Goal: Check status: Check status

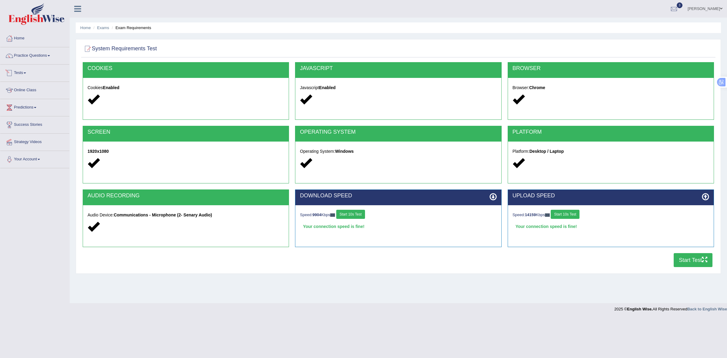
click at [21, 73] on link "Tests" at bounding box center [34, 72] width 69 height 15
click at [12, 106] on link "History" at bounding box center [39, 108] width 57 height 11
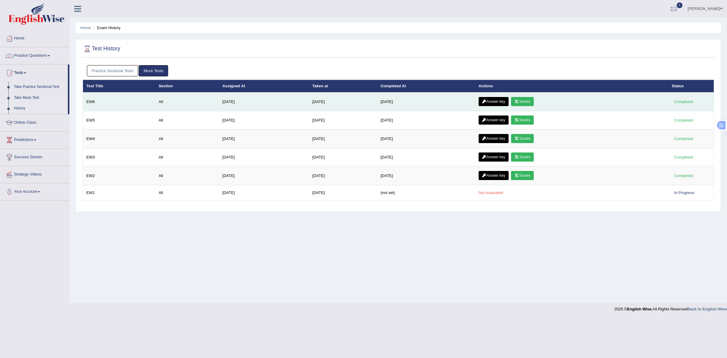
click at [526, 103] on link "Scores" at bounding box center [522, 101] width 22 height 9
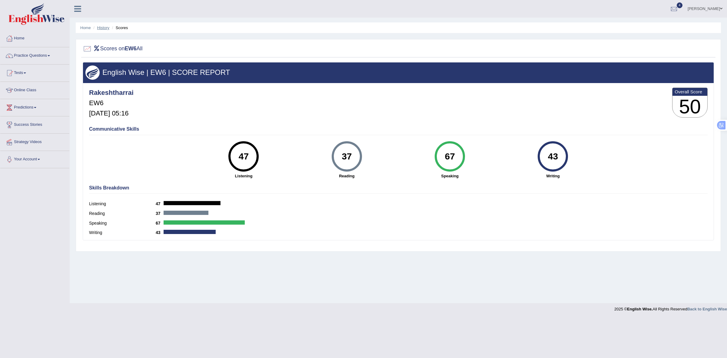
click at [102, 28] on link "History" at bounding box center [103, 27] width 12 height 5
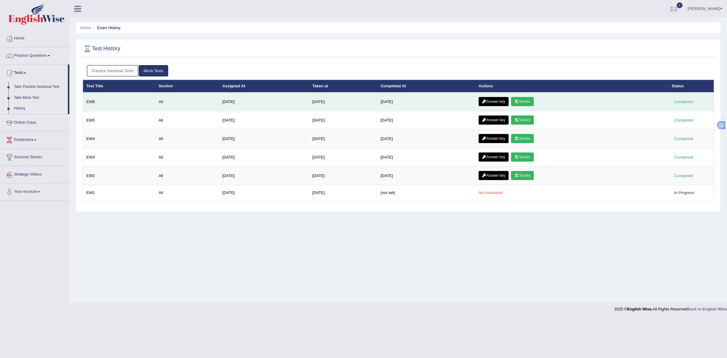
click at [496, 101] on link "Answer key" at bounding box center [494, 101] width 30 height 9
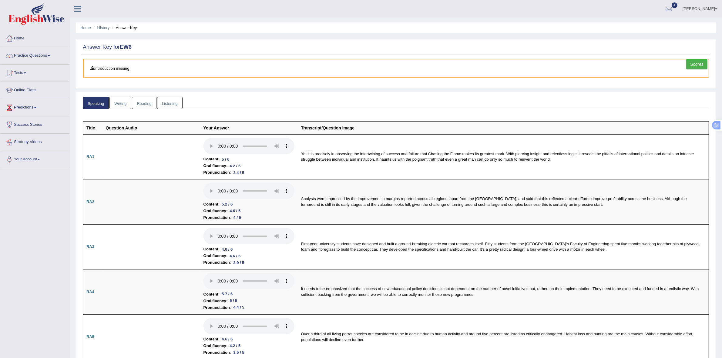
click at [126, 105] on link "Writing" at bounding box center [120, 103] width 22 height 12
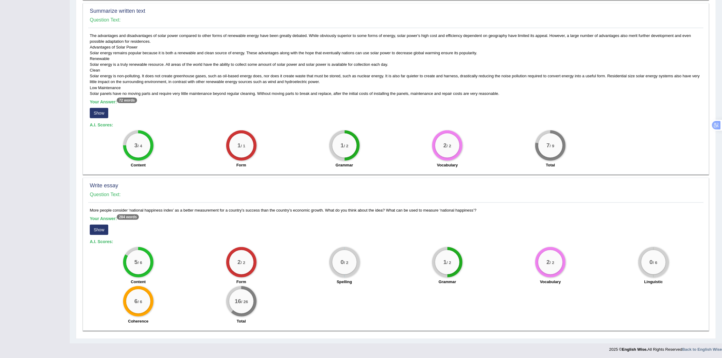
scroll to position [259, 0]
click at [99, 229] on button "Show" at bounding box center [99, 229] width 18 height 10
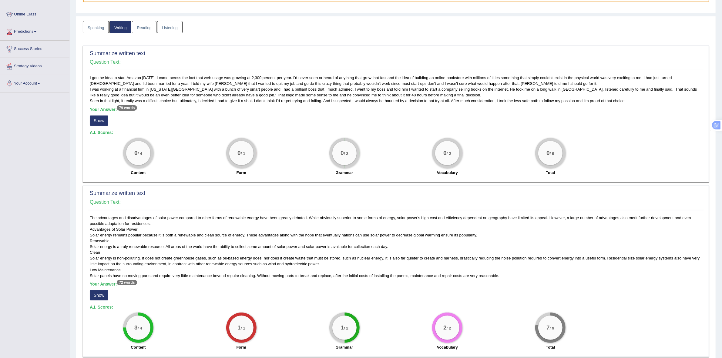
scroll to position [35, 0]
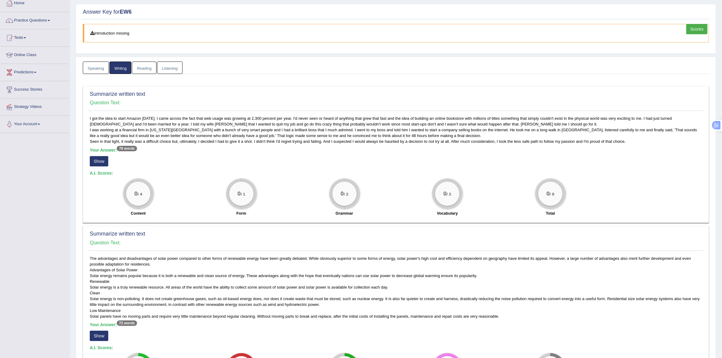
click at [148, 69] on link "Reading" at bounding box center [144, 68] width 24 height 12
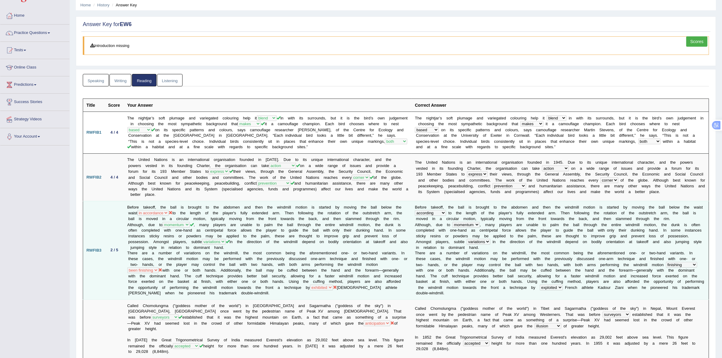
scroll to position [0, 0]
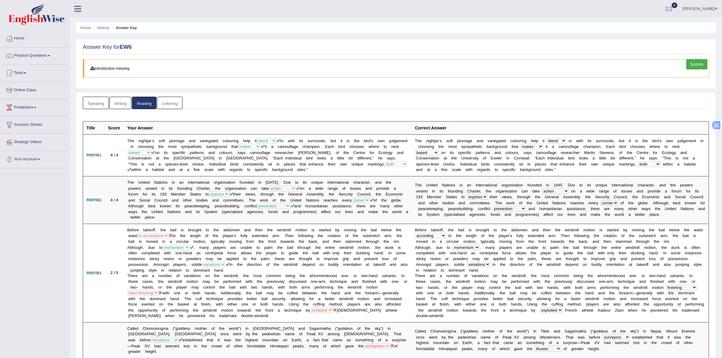
click at [178, 99] on link "Listening" at bounding box center [169, 103] width 25 height 12
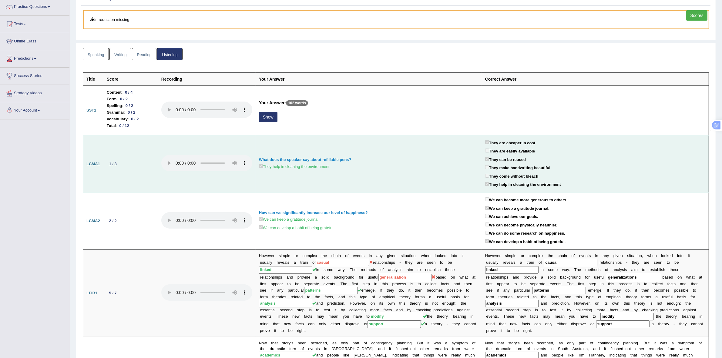
scroll to position [50, 0]
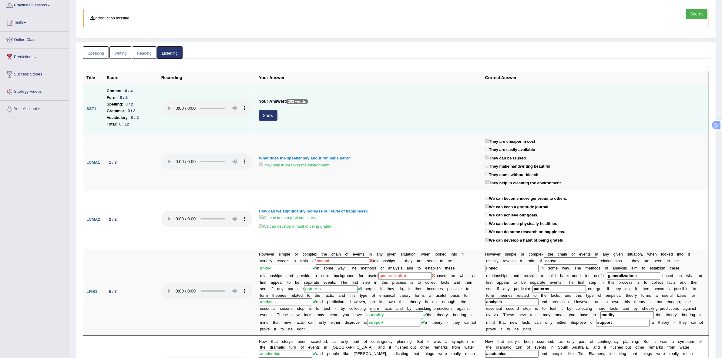
click at [276, 117] on button "Show" at bounding box center [268, 115] width 18 height 10
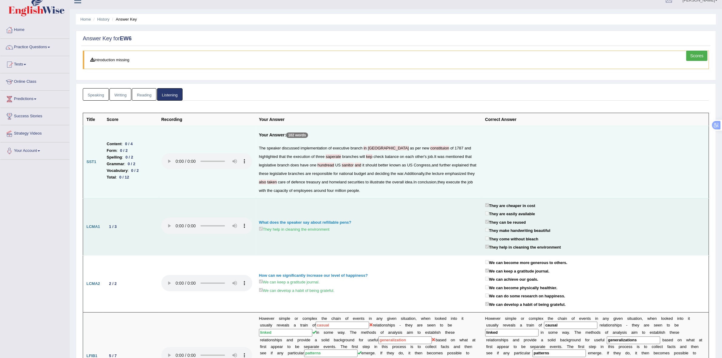
scroll to position [0, 0]
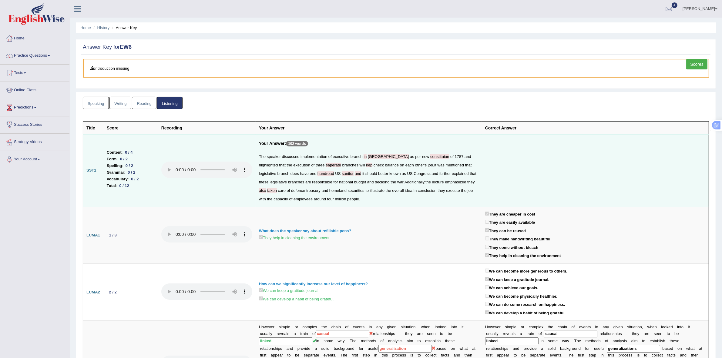
click at [700, 66] on link "Scores" at bounding box center [696, 64] width 21 height 10
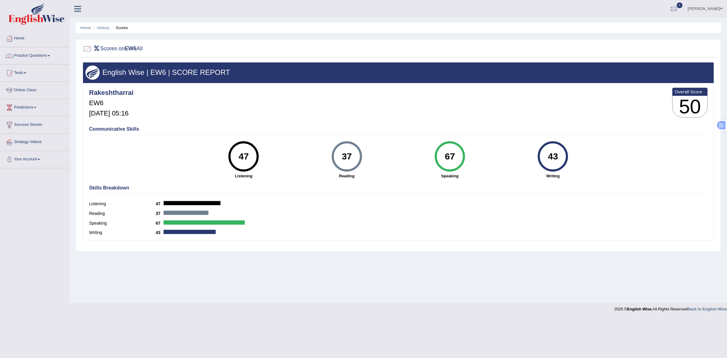
click at [692, 99] on h3 "50" at bounding box center [690, 107] width 35 height 22
click at [692, 88] on div "Overall Score 50" at bounding box center [689, 103] width 35 height 30
click at [29, 35] on link "Home" at bounding box center [34, 37] width 69 height 15
